Goal: Transaction & Acquisition: Obtain resource

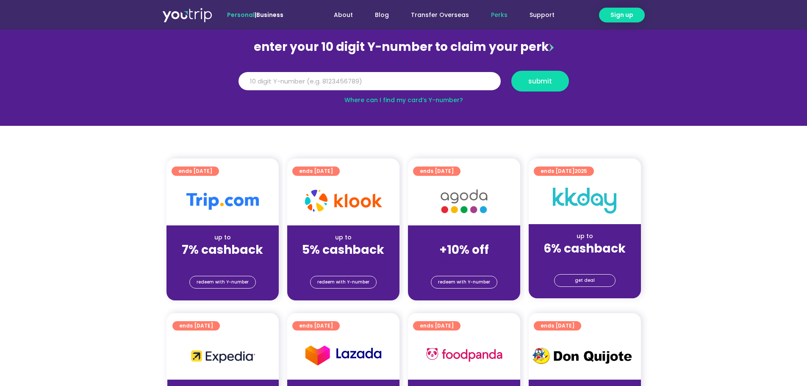
scroll to position [85, 0]
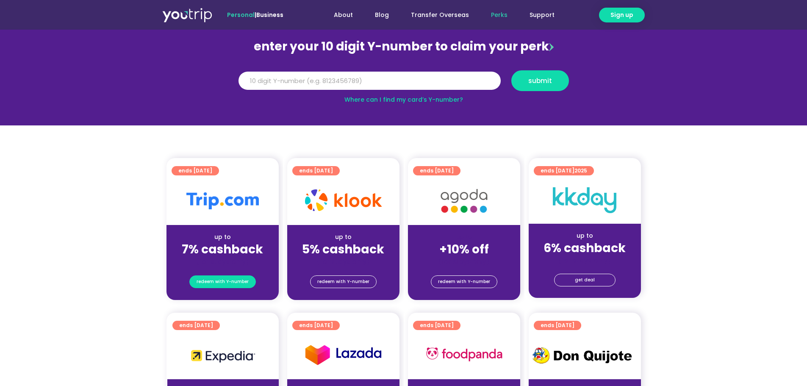
click at [228, 284] on span "redeem with Y-number" at bounding box center [223, 282] width 52 height 12
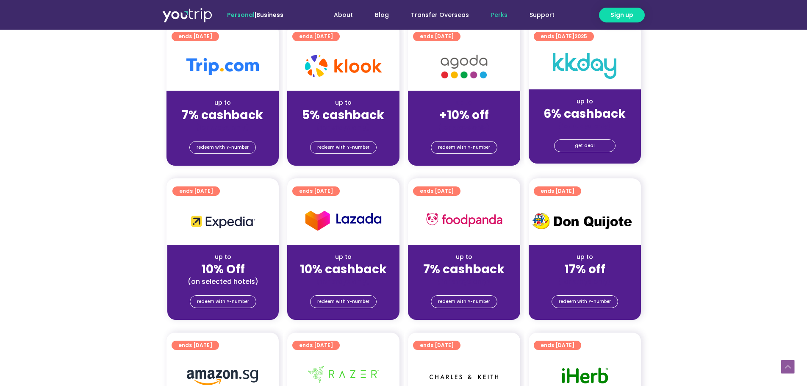
scroll to position [220, 0]
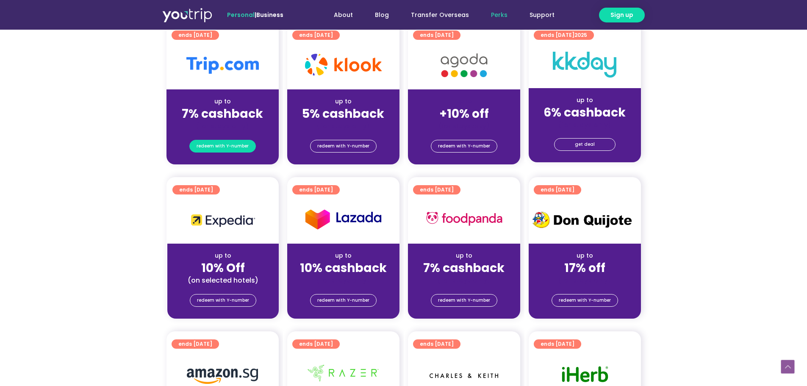
click at [220, 147] on span "redeem with Y-number" at bounding box center [223, 146] width 52 height 12
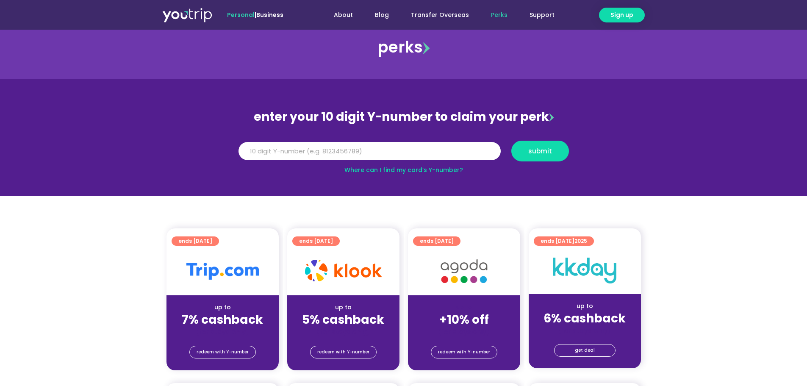
scroll to position [8, 0]
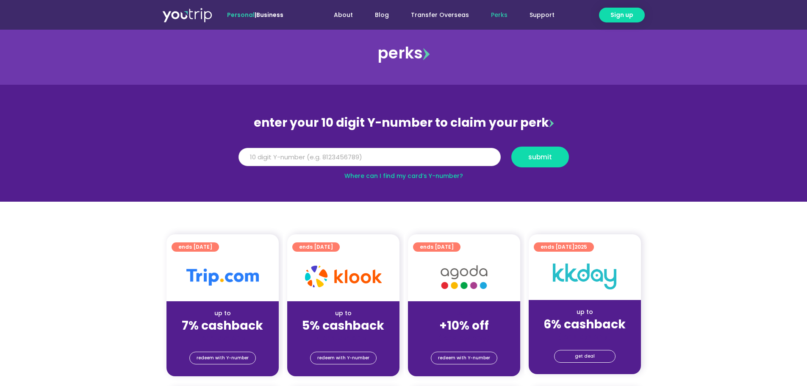
click at [300, 158] on input "Y Number" at bounding box center [369, 157] width 262 height 19
type input "8181481234"
click at [543, 158] on span "submit" at bounding box center [540, 157] width 24 height 6
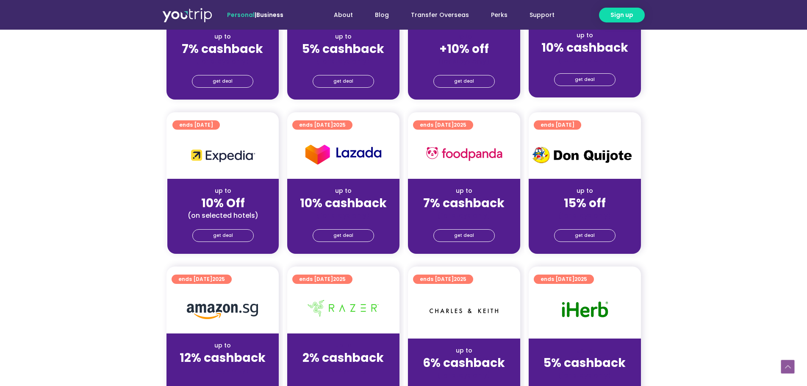
scroll to position [169, 0]
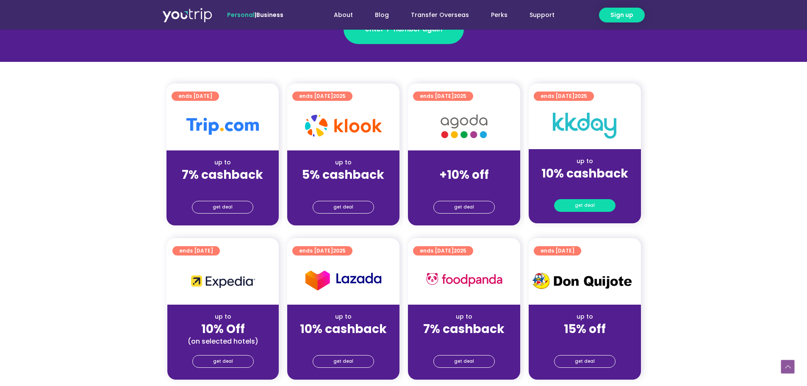
click at [593, 206] on link "get deal" at bounding box center [584, 205] width 61 height 13
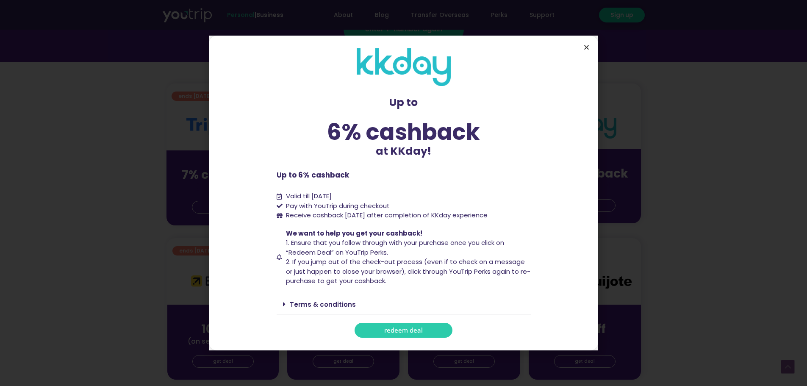
click at [588, 47] on icon "Close" at bounding box center [586, 47] width 6 height 6
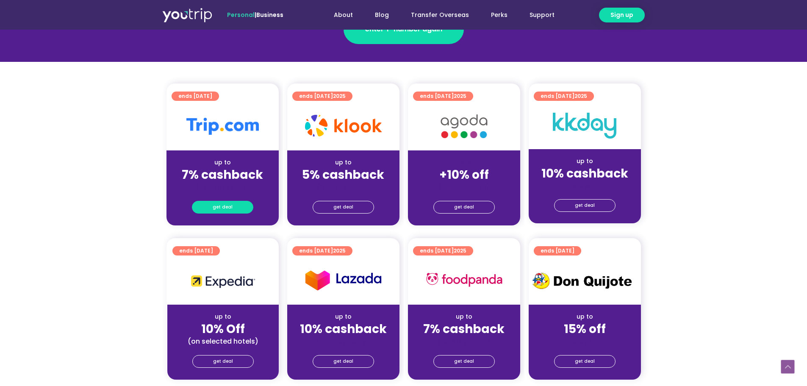
click at [218, 211] on span "get deal" at bounding box center [223, 207] width 20 height 12
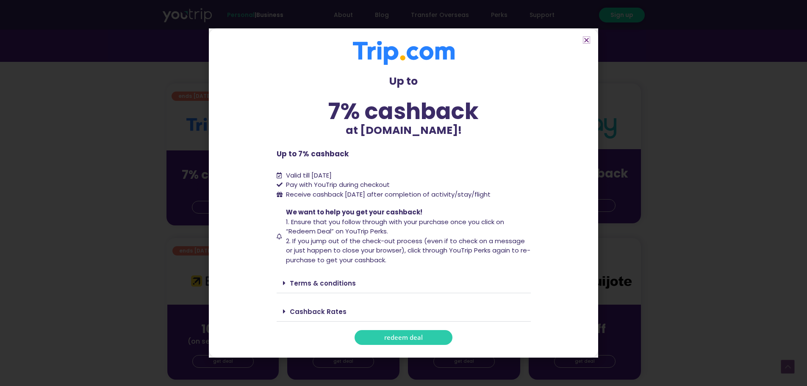
scroll to position [212, 0]
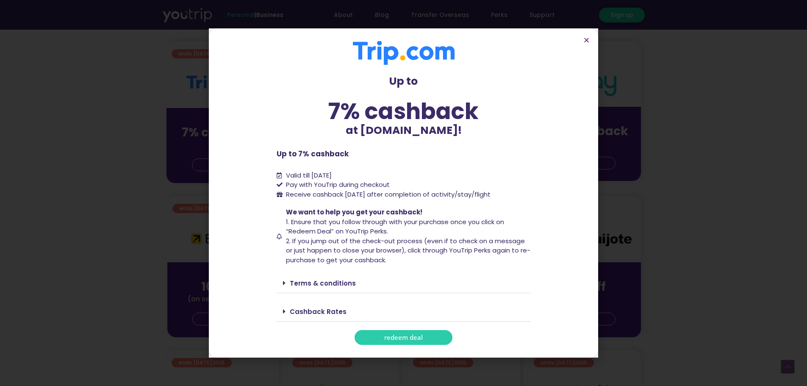
click at [282, 283] on div "Terms & conditions" at bounding box center [404, 283] width 254 height 20
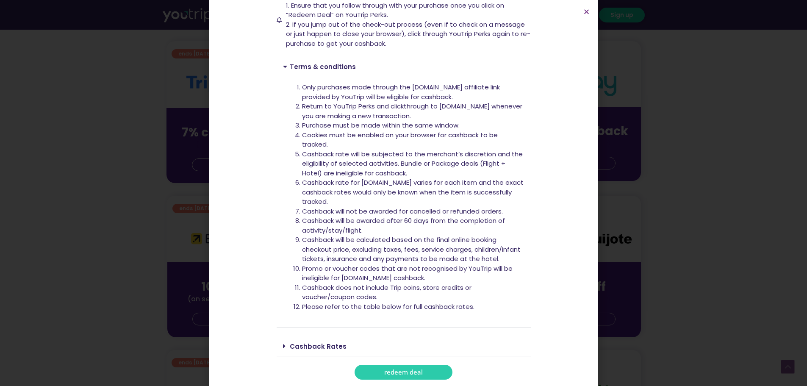
scroll to position [194, 0]
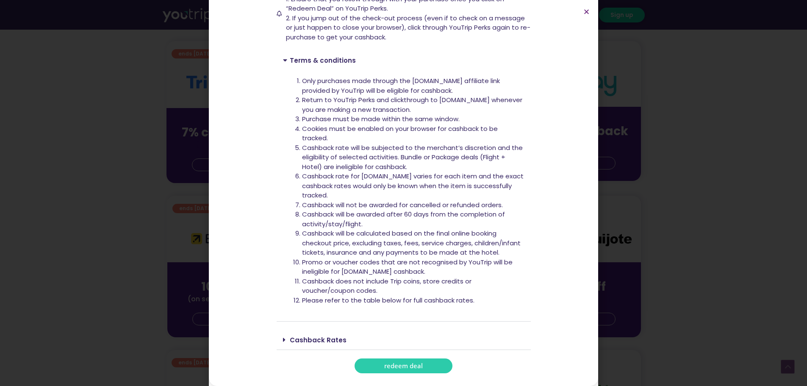
click at [412, 367] on span "redeem deal" at bounding box center [403, 366] width 39 height 6
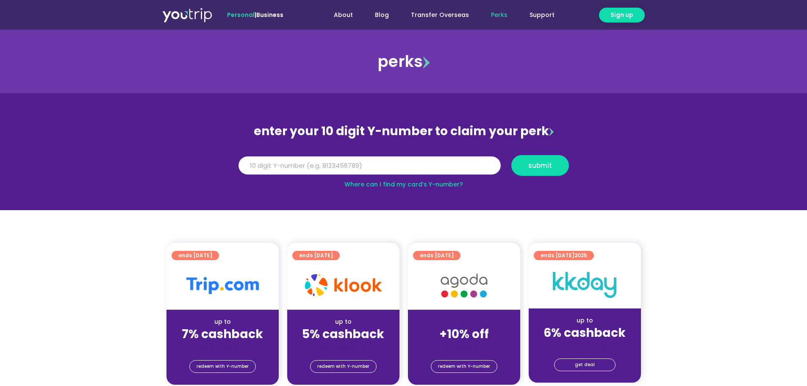
click at [261, 166] on input "Y Number" at bounding box center [369, 165] width 262 height 19
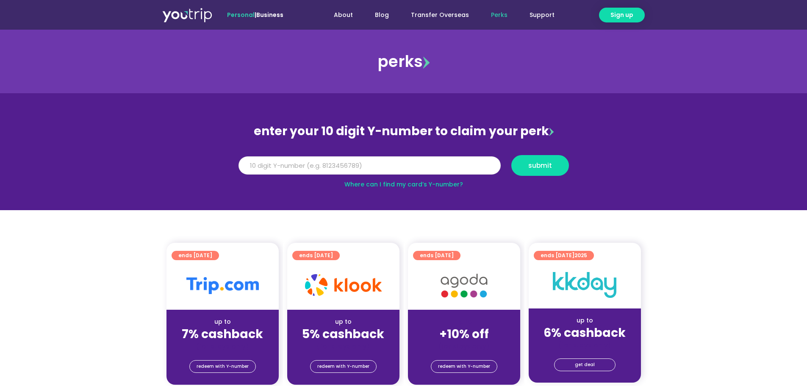
click at [261, 166] on input "Y Number" at bounding box center [369, 165] width 262 height 19
type input "8181841234"
click at [545, 166] on span "submit" at bounding box center [540, 165] width 24 height 6
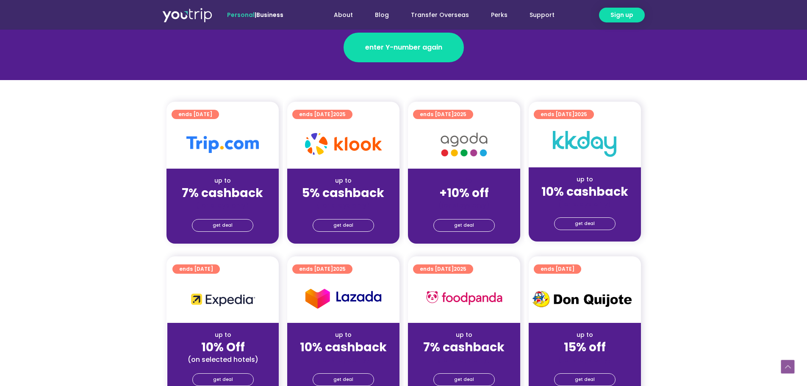
scroll to position [169, 0]
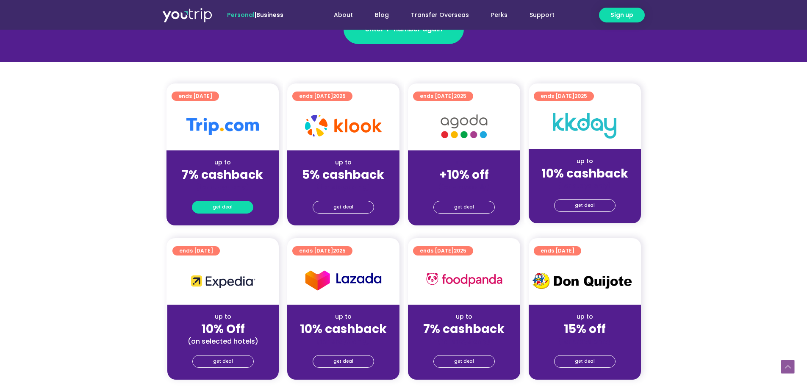
click at [218, 209] on span "get deal" at bounding box center [223, 207] width 20 height 12
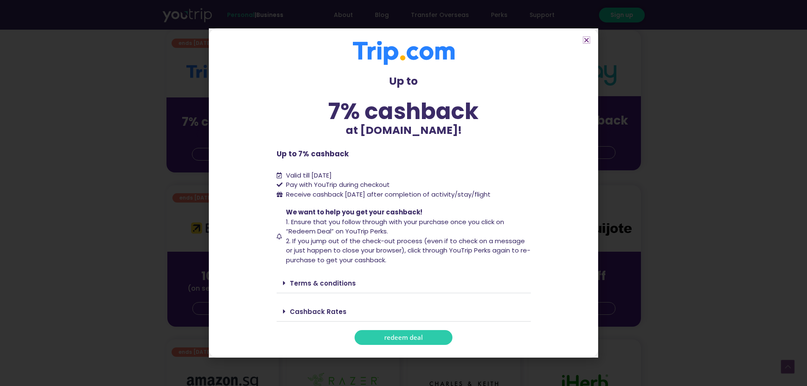
scroll to position [339, 0]
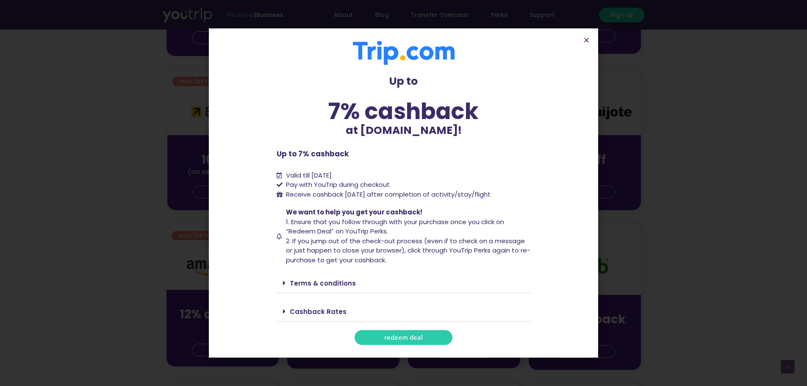
click at [404, 338] on span "redeem deal" at bounding box center [403, 337] width 39 height 6
